Goal: Transaction & Acquisition: Purchase product/service

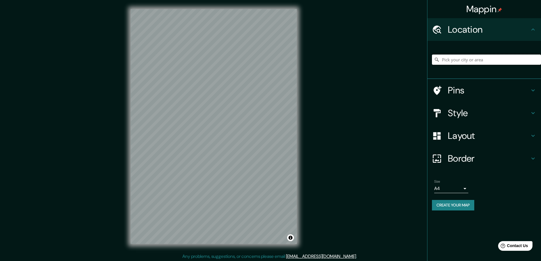
click at [445, 61] on input "Pick your city or area" at bounding box center [486, 59] width 109 height 10
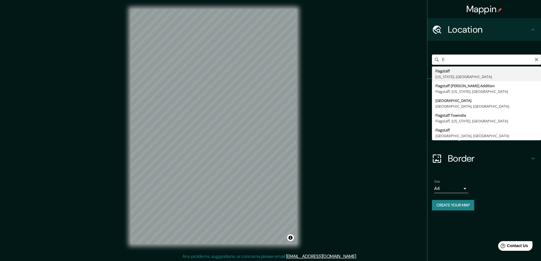
type input "f"
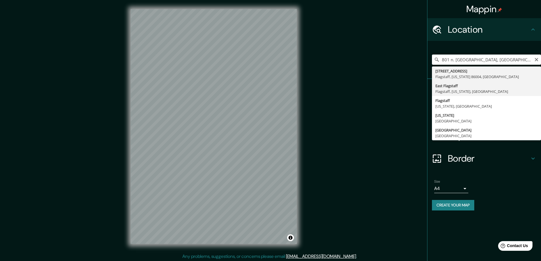
type input "[GEOGRAPHIC_DATA], [GEOGRAPHIC_DATA], [US_STATE], [GEOGRAPHIC_DATA]"
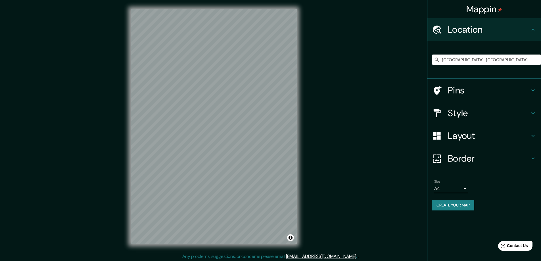
click at [533, 90] on icon at bounding box center [532, 90] width 7 height 7
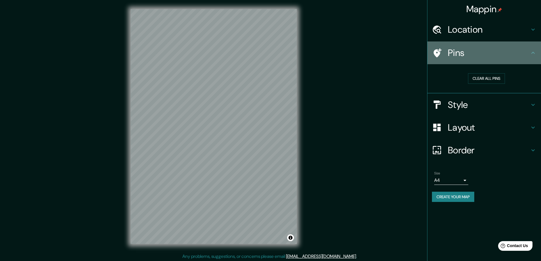
click at [437, 53] on icon at bounding box center [437, 53] width 10 height 10
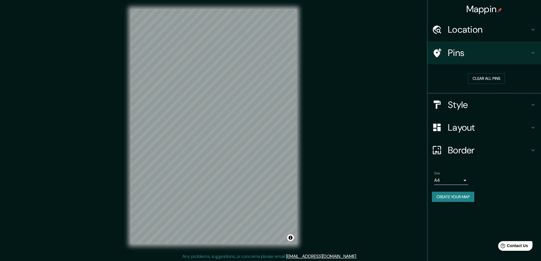
click at [474, 106] on h4 "Style" at bounding box center [489, 104] width 82 height 11
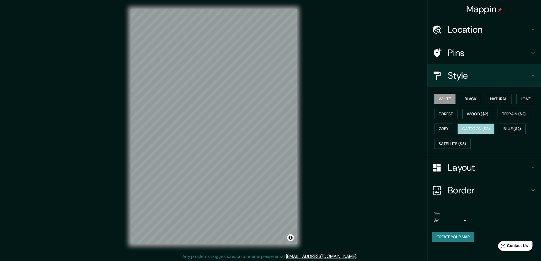
click at [481, 127] on button "Cartoon ($2)" at bounding box center [475, 128] width 37 height 11
click at [508, 127] on button "Blue ($2)" at bounding box center [512, 128] width 27 height 11
click at [519, 114] on button "Terrain ($2)" at bounding box center [513, 114] width 33 height 11
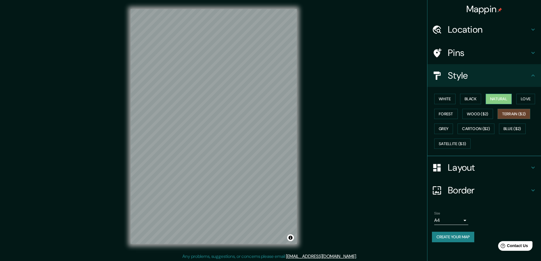
click at [496, 95] on button "Natural" at bounding box center [498, 99] width 26 height 11
click at [444, 110] on button "Forest" at bounding box center [446, 114] width 24 height 11
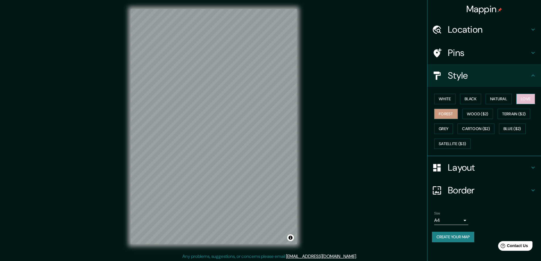
click at [529, 100] on button "Love" at bounding box center [525, 99] width 19 height 11
click at [511, 113] on button "Terrain ($2)" at bounding box center [513, 114] width 33 height 11
click at [447, 129] on button "Grey" at bounding box center [443, 128] width 19 height 11
click at [480, 128] on button "Cartoon ($2)" at bounding box center [475, 128] width 37 height 11
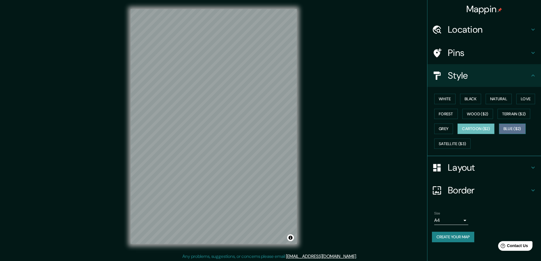
click at [515, 131] on button "Blue ($2)" at bounding box center [512, 128] width 27 height 11
click at [482, 167] on h4 "Layout" at bounding box center [489, 167] width 82 height 11
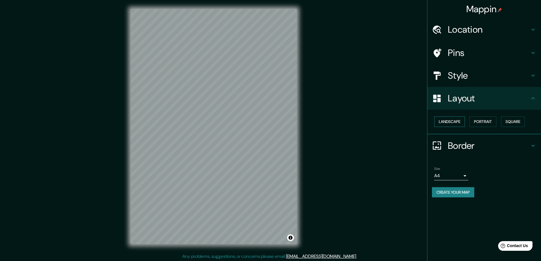
click at [450, 120] on button "Landscape" at bounding box center [449, 121] width 31 height 11
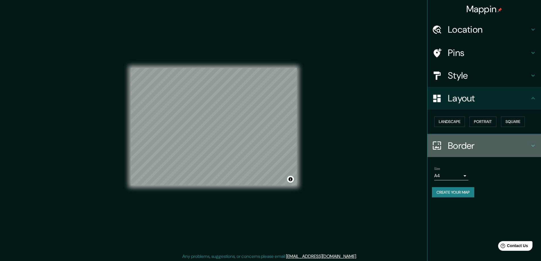
click at [493, 144] on h4 "Border" at bounding box center [489, 145] width 82 height 11
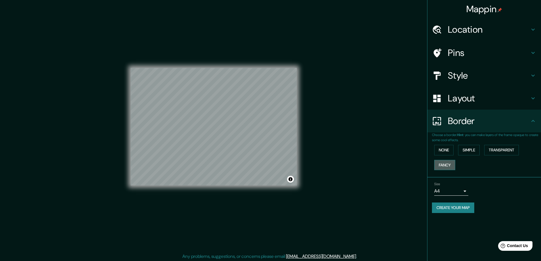
click at [449, 165] on button "Fancy" at bounding box center [444, 165] width 21 height 11
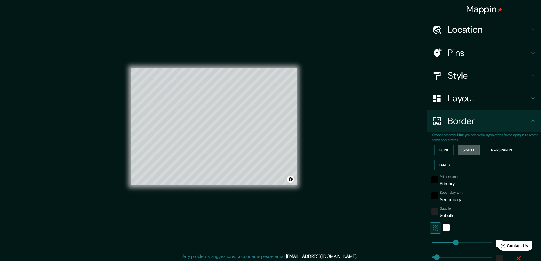
click at [467, 150] on button "Simple" at bounding box center [469, 150] width 22 height 11
click at [503, 150] on button "Transparent" at bounding box center [501, 150] width 35 height 11
click at [442, 149] on button "None" at bounding box center [443, 150] width 19 height 11
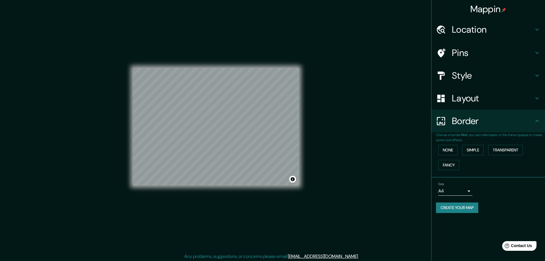
click at [466, 191] on body "Mappin Location [GEOGRAPHIC_DATA], [GEOGRAPHIC_DATA], [US_STATE], [GEOGRAPHIC_D…" at bounding box center [272, 130] width 545 height 261
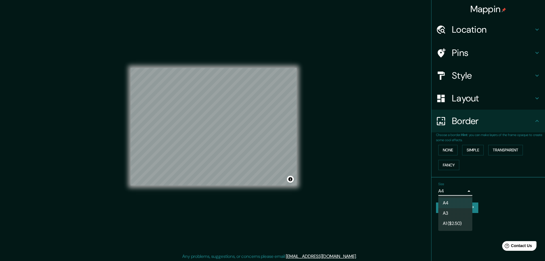
click at [500, 187] on div at bounding box center [272, 130] width 545 height 261
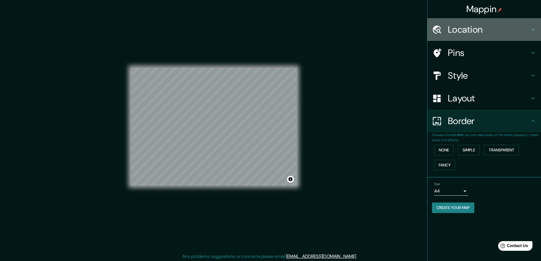
click at [464, 31] on h4 "Location" at bounding box center [489, 29] width 82 height 11
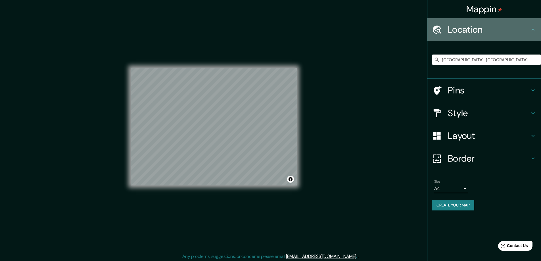
click at [532, 28] on icon at bounding box center [532, 29] width 7 height 7
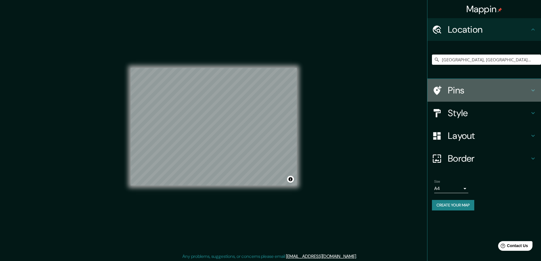
click at [451, 89] on h4 "Pins" at bounding box center [489, 90] width 82 height 11
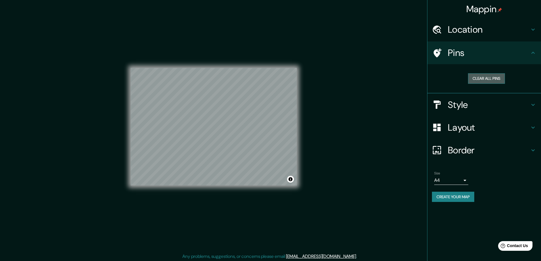
click at [485, 76] on button "Clear all pins" at bounding box center [486, 78] width 37 height 11
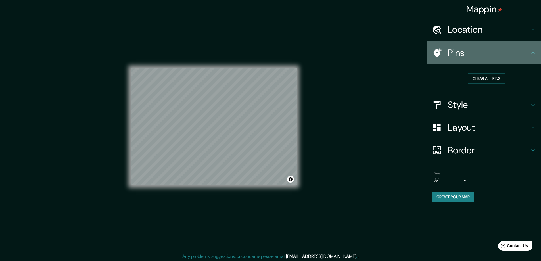
click at [438, 53] on icon at bounding box center [437, 52] width 8 height 9
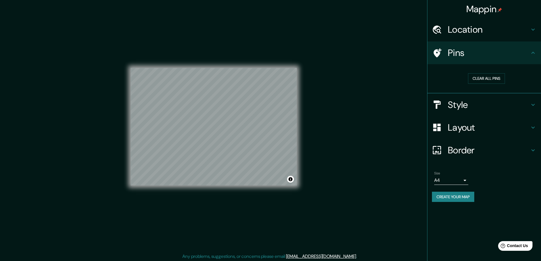
click at [453, 195] on button "Create your map" at bounding box center [453, 197] width 42 height 11
